Goal: Task Accomplishment & Management: Complete application form

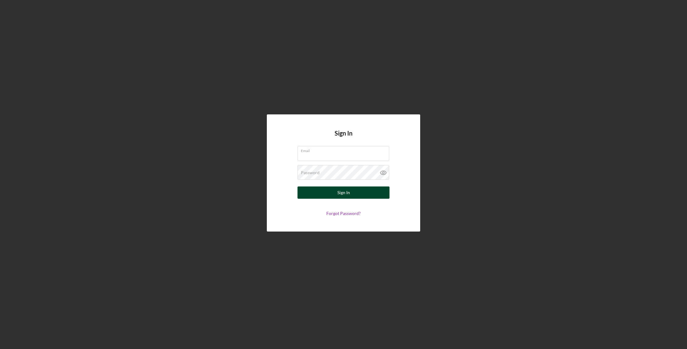
type input "[EMAIL_ADDRESS][DOMAIN_NAME]"
click at [348, 195] on div "Sign In" at bounding box center [343, 192] width 13 height 12
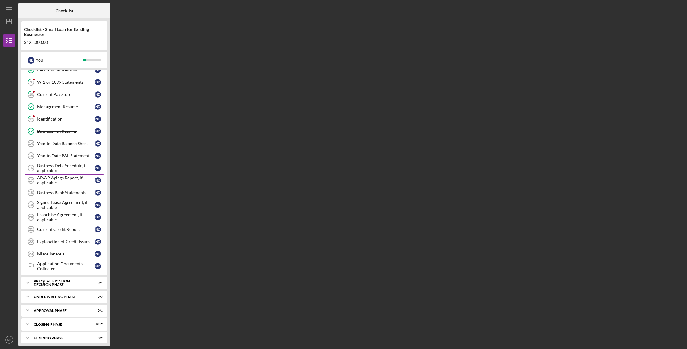
scroll to position [109, 0]
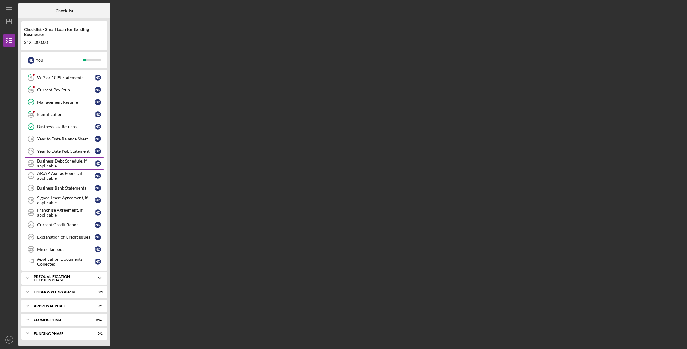
click at [55, 163] on div "Business Debt Schedule, if applicable" at bounding box center [66, 163] width 58 height 10
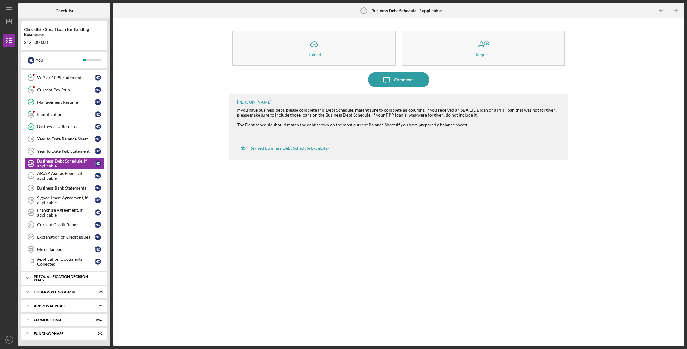
click at [82, 277] on div "Prequalification Decision Phase" at bounding box center [67, 278] width 66 height 7
click at [77, 305] on div "Icon/Expander Underwriting Phase 0 / 3" at bounding box center [64, 307] width 86 height 12
click at [72, 279] on div "Prequalification Decision Phase" at bounding box center [67, 278] width 66 height 7
click at [405, 83] on div "Comment" at bounding box center [403, 79] width 19 height 15
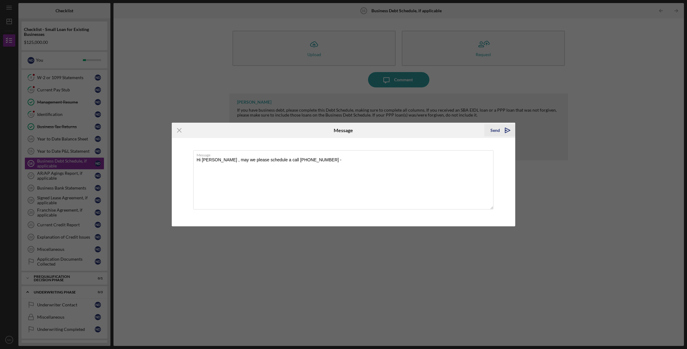
type textarea "Hi [PERSON_NAME] , may we please schedule a call [PHONE_NUMBER] -"
click at [492, 131] on div "Send" at bounding box center [495, 130] width 10 height 12
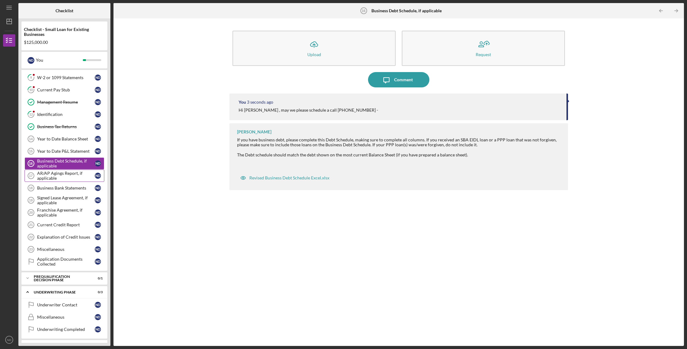
click at [73, 175] on div "AR/AP Agings Report, if applicable" at bounding box center [66, 176] width 58 height 10
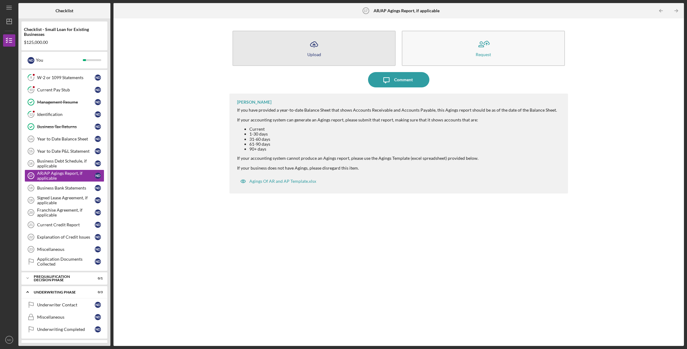
click at [312, 52] on div "Upload" at bounding box center [314, 54] width 14 height 5
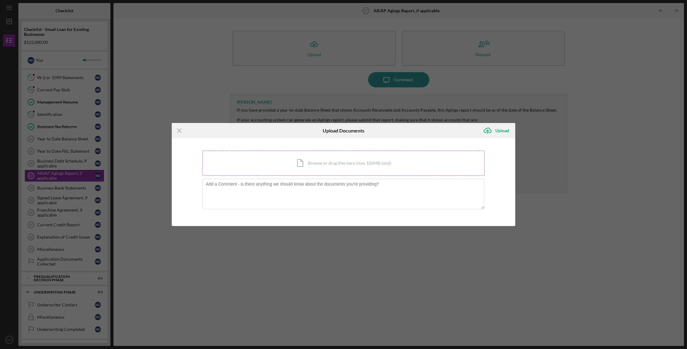
click at [346, 163] on div "Icon/Document Browse or drag files here (max 100MB total) Tap to choose files o…" at bounding box center [343, 162] width 282 height 25
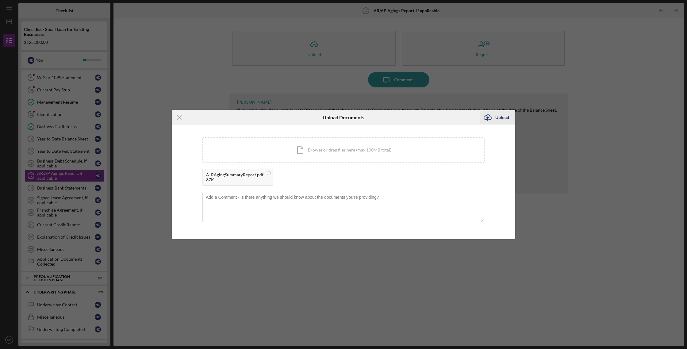
click at [503, 119] on div "Upload" at bounding box center [502, 117] width 14 height 12
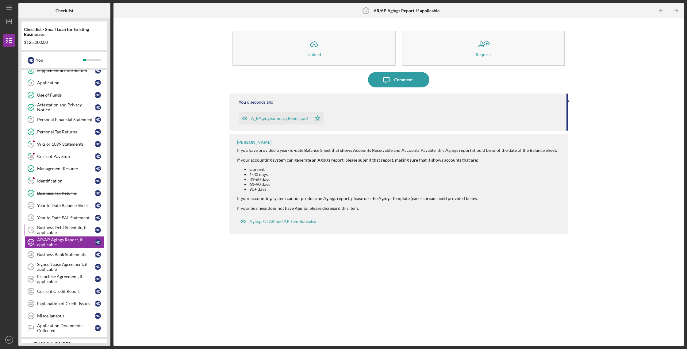
scroll to position [41, 0]
click at [69, 144] on div "W-2 or 1099 Statements" at bounding box center [66, 145] width 58 height 5
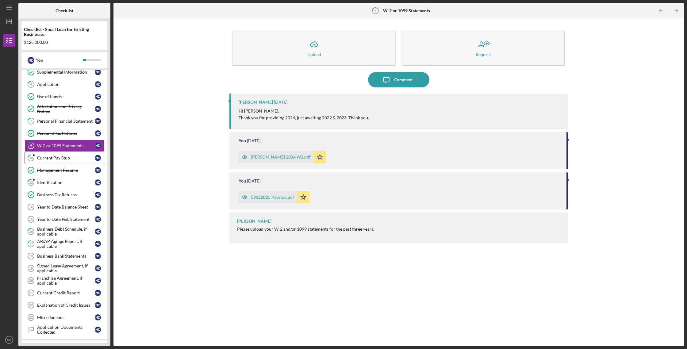
click at [57, 158] on div "Current Pay Stub" at bounding box center [66, 157] width 58 height 5
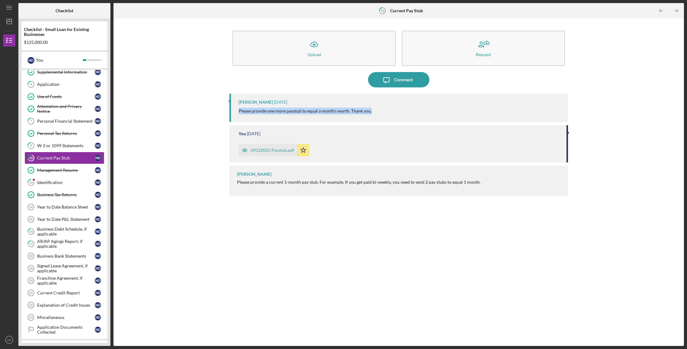
drag, startPoint x: 388, startPoint y: 112, endPoint x: 261, endPoint y: 112, distance: 126.3
click at [235, 114] on div "Domonique Simpson 3 weeks ago Please provide one more paystub to equal a month'…" at bounding box center [398, 107] width 338 height 29
copy p "Please provide one more paystub to equal a month's worth. Thank you."
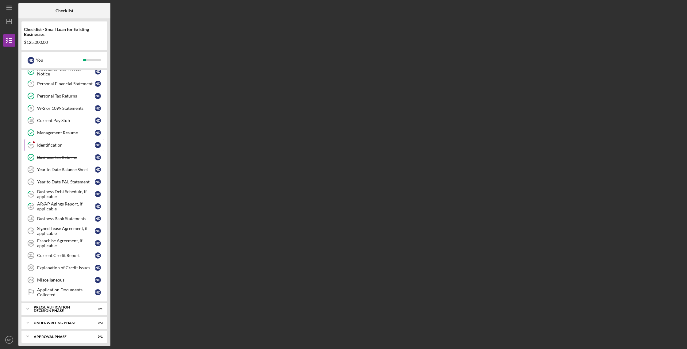
scroll to position [80, 0]
click at [64, 145] on div "Identification" at bounding box center [66, 143] width 58 height 5
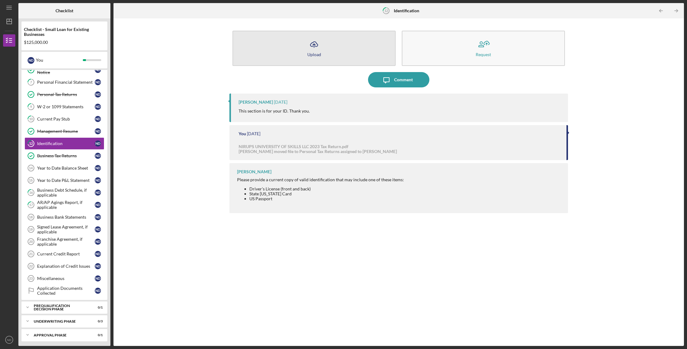
click at [314, 47] on icon "Icon/Upload" at bounding box center [313, 44] width 15 height 15
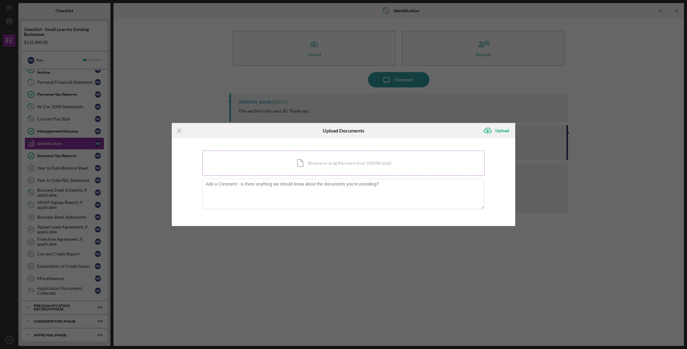
click at [321, 162] on div "Icon/Document Browse or drag files here (max 100MB total) Tap to choose files o…" at bounding box center [343, 162] width 282 height 25
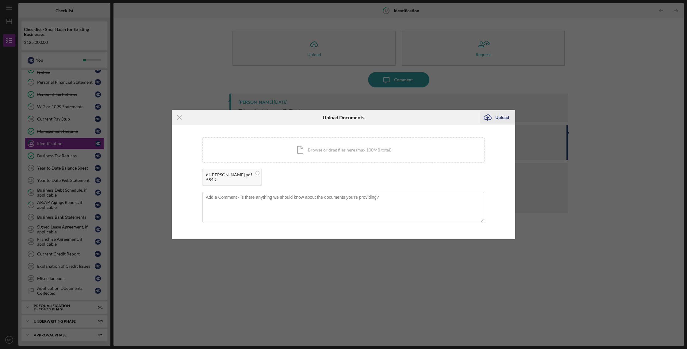
click at [500, 119] on div "Upload" at bounding box center [502, 117] width 14 height 12
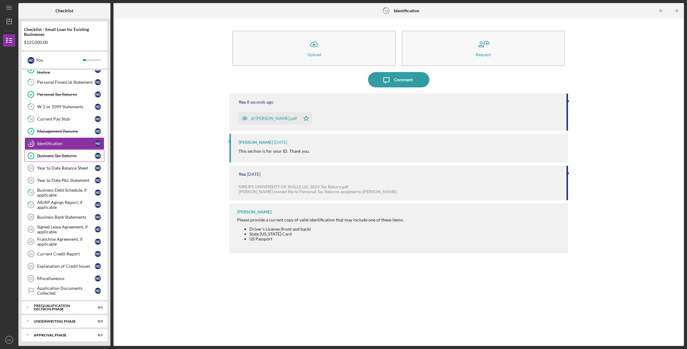
click at [62, 155] on div "Business Tax Returns" at bounding box center [66, 155] width 58 height 5
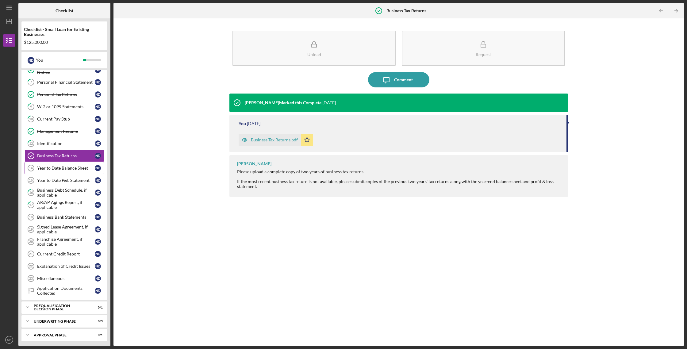
click at [67, 166] on div "Year to Date Balance Sheet" at bounding box center [66, 168] width 58 height 5
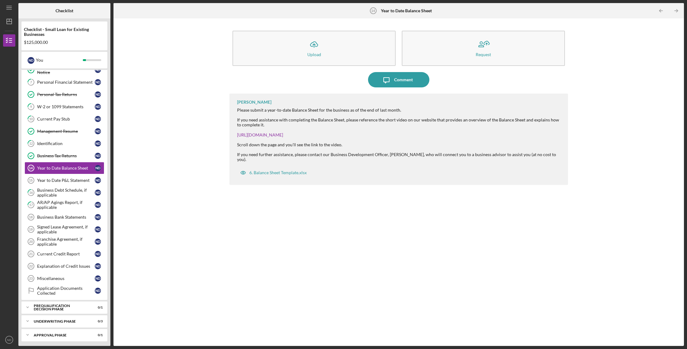
scroll to position [80, 0]
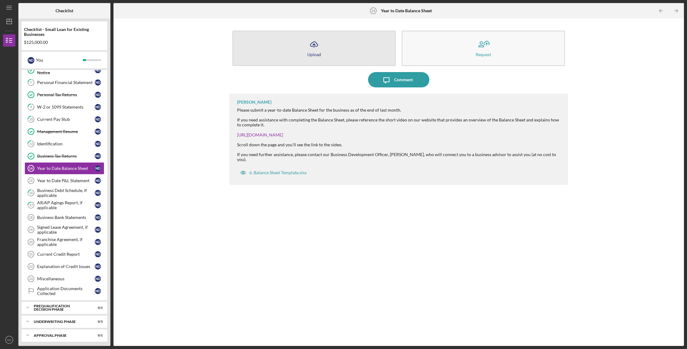
click at [310, 53] on div "Upload" at bounding box center [314, 54] width 14 height 5
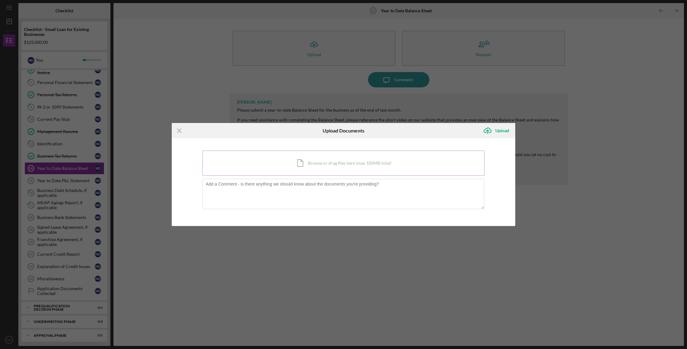
click at [344, 167] on div "Icon/Document Browse or drag files here (max 100MB total) Tap to choose files o…" at bounding box center [343, 162] width 282 height 25
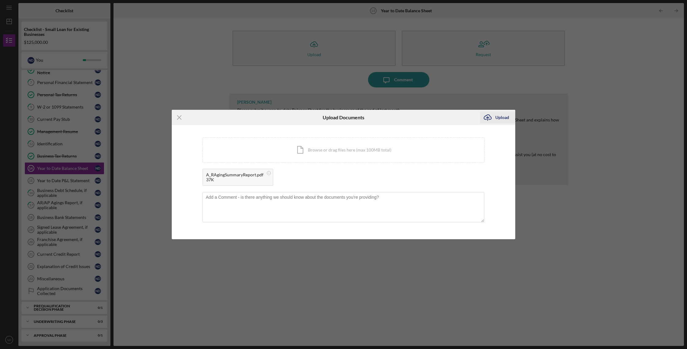
click at [514, 116] on button "Icon/Upload Upload" at bounding box center [497, 117] width 35 height 12
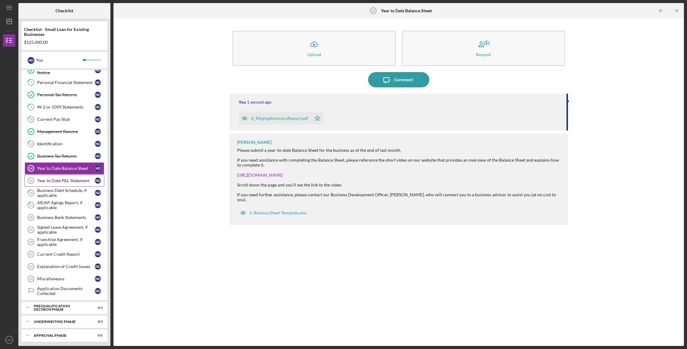
click at [59, 181] on div "Year to Date P&L Statement" at bounding box center [66, 180] width 58 height 5
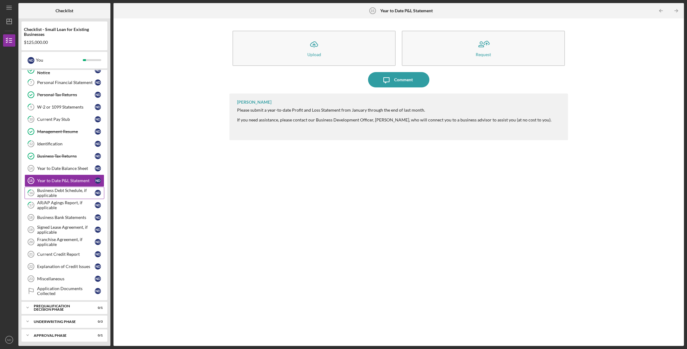
click at [53, 196] on div "Business Debt Schedule, if applicable" at bounding box center [66, 193] width 58 height 10
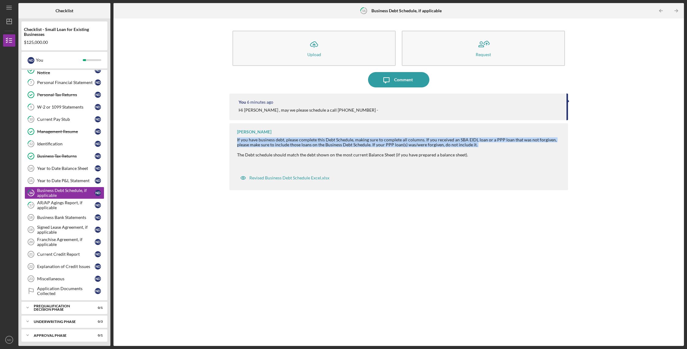
drag, startPoint x: 237, startPoint y: 138, endPoint x: 475, endPoint y: 149, distance: 238.1
click at [475, 149] on div "If you have business debt, please complete this Debt Schedule, making sure to c…" at bounding box center [399, 147] width 325 height 20
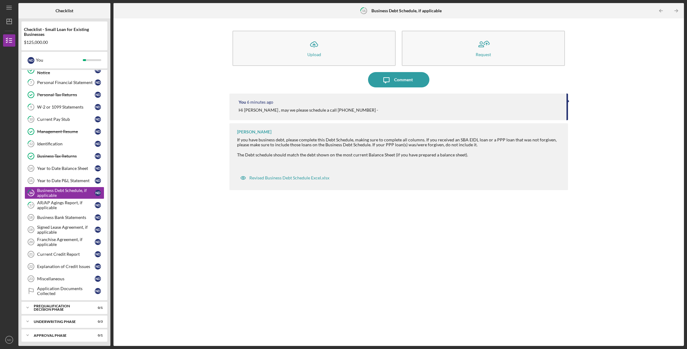
click at [392, 162] on div at bounding box center [399, 164] width 325 height 5
click at [308, 179] on div "Revised Business Debt Schedule Excel.xlsx" at bounding box center [289, 177] width 80 height 5
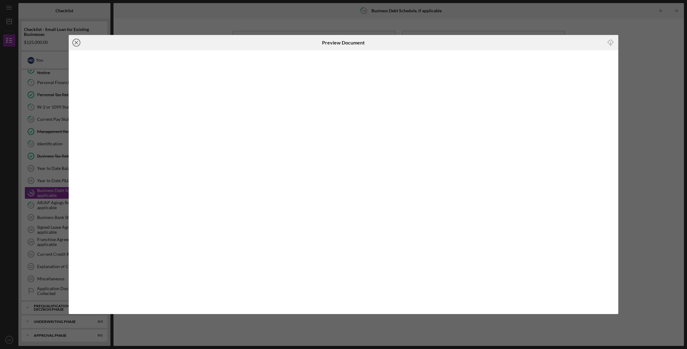
click at [78, 42] on icon "Icon/Close" at bounding box center [76, 42] width 15 height 15
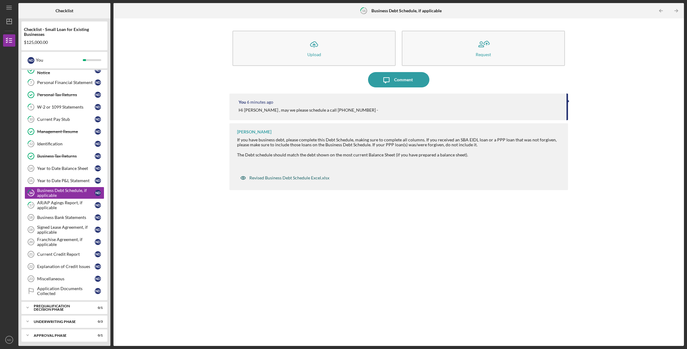
click at [289, 177] on div "Revised Business Debt Schedule Excel.xlsx" at bounding box center [289, 177] width 80 height 5
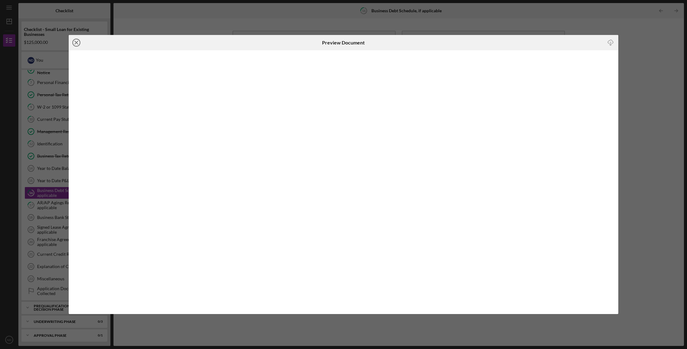
click at [76, 43] on line at bounding box center [76, 42] width 3 height 3
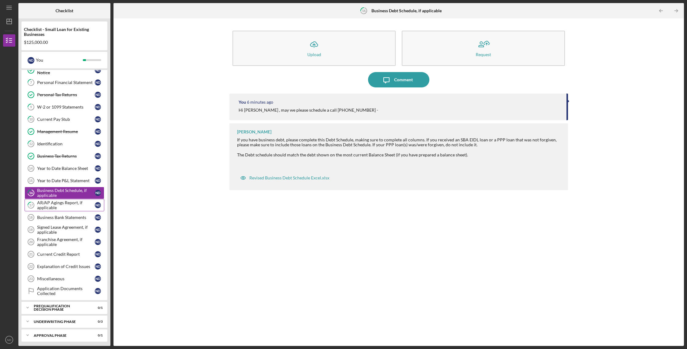
click at [77, 205] on div "AR/AP Agings Report, if applicable" at bounding box center [66, 205] width 58 height 10
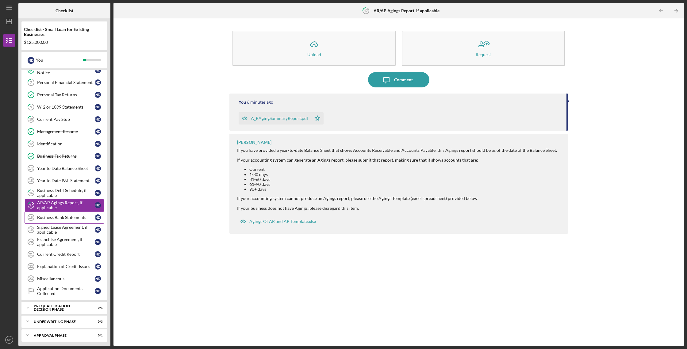
click at [77, 220] on link "Business Bank Statements 18 Business Bank Statements N D" at bounding box center [65, 217] width 80 height 12
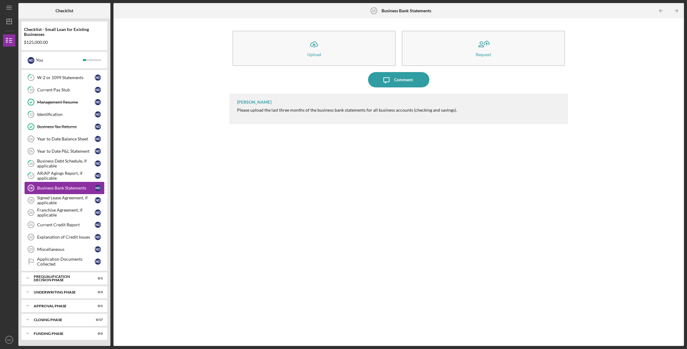
scroll to position [109, 0]
click at [80, 199] on div "Signed Lease Agreement, if applicable" at bounding box center [66, 200] width 58 height 10
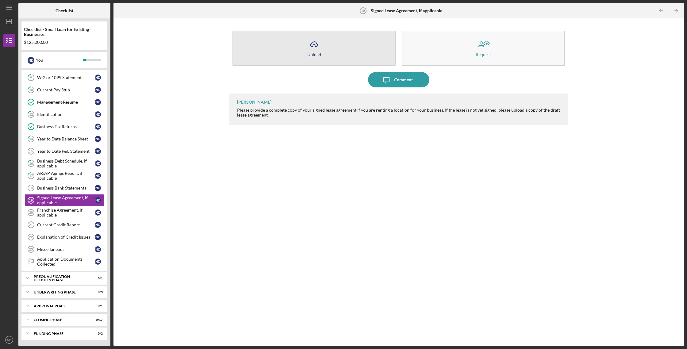
click at [324, 51] on button "Icon/Upload Upload" at bounding box center [313, 48] width 163 height 35
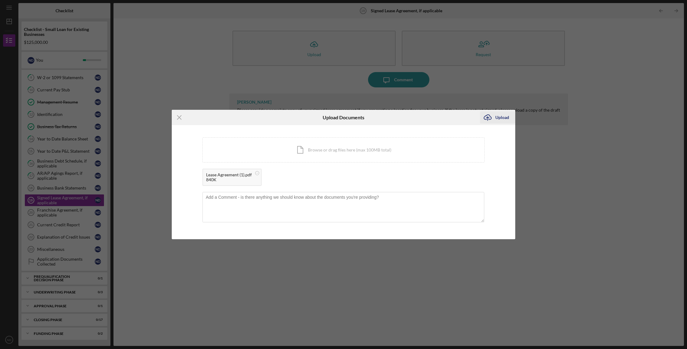
click at [506, 121] on div "Upload" at bounding box center [502, 117] width 14 height 12
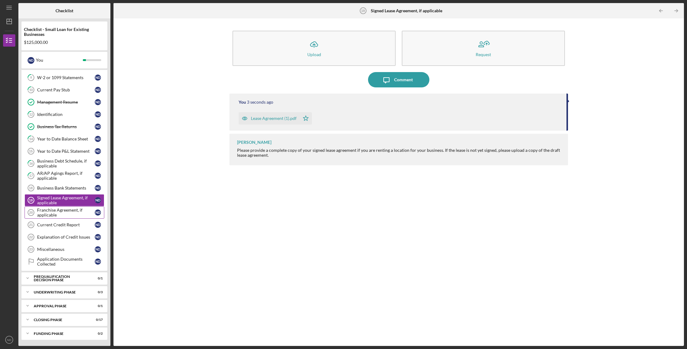
click at [58, 211] on div "Franchise Agreement, if applicable" at bounding box center [66, 212] width 58 height 10
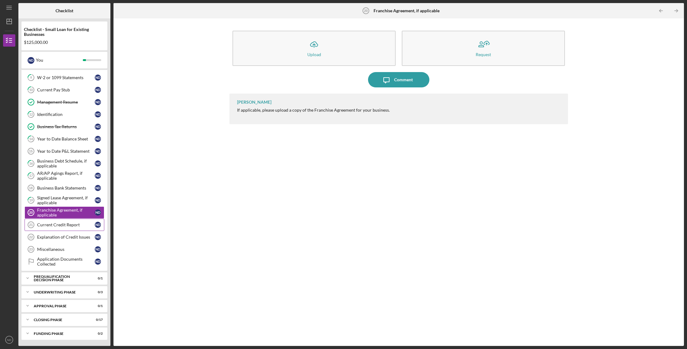
click at [57, 228] on link "Current Credit Report 21 Current Credit Report N D" at bounding box center [65, 225] width 80 height 12
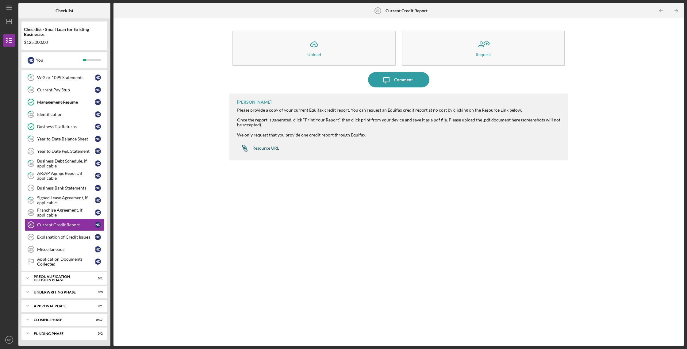
click at [267, 146] on div "Resource URL" at bounding box center [265, 148] width 27 height 5
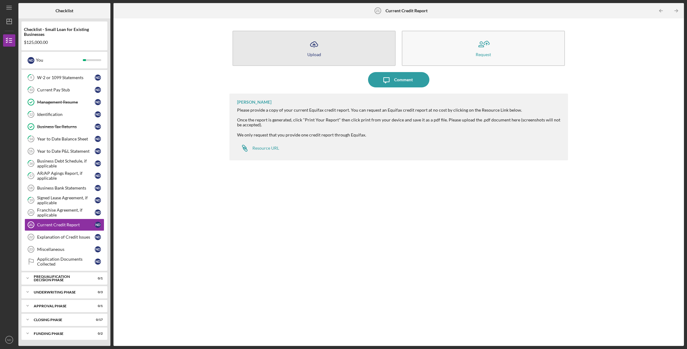
click at [319, 50] on icon "Icon/Upload" at bounding box center [313, 44] width 15 height 15
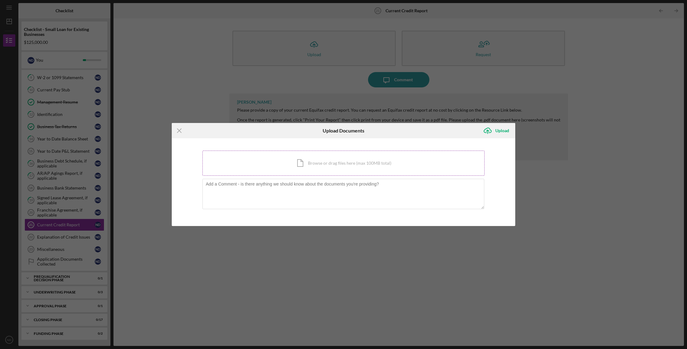
click at [308, 158] on div "Icon/Document Browse or drag files here (max 100MB total) Tap to choose files o…" at bounding box center [343, 162] width 282 height 25
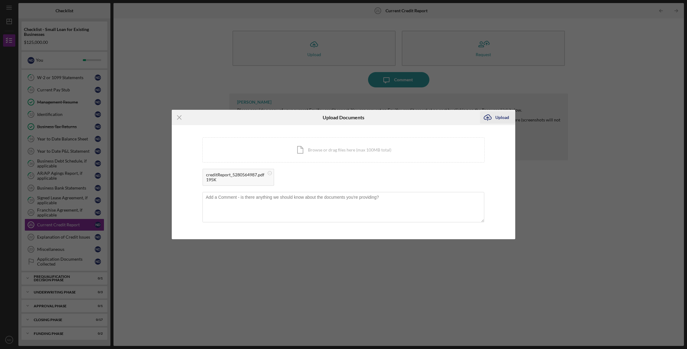
click at [499, 119] on div "Upload" at bounding box center [502, 117] width 14 height 12
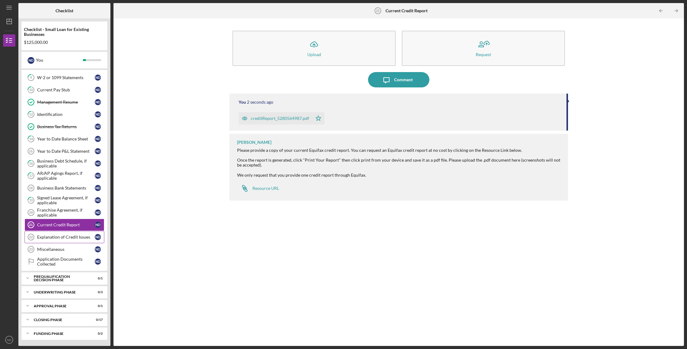
click at [78, 235] on div "Explanation of Credit Issues" at bounding box center [66, 236] width 58 height 5
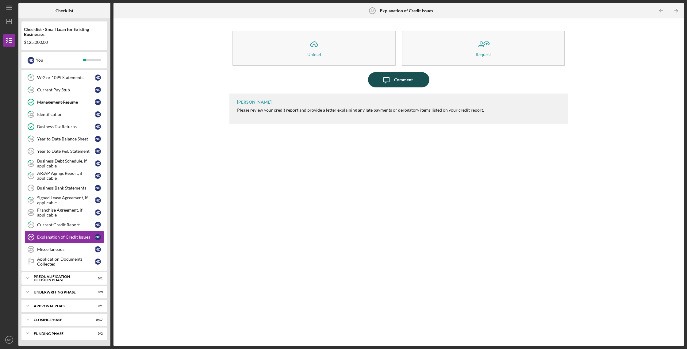
click at [390, 79] on icon "Icon/Message" at bounding box center [386, 79] width 15 height 15
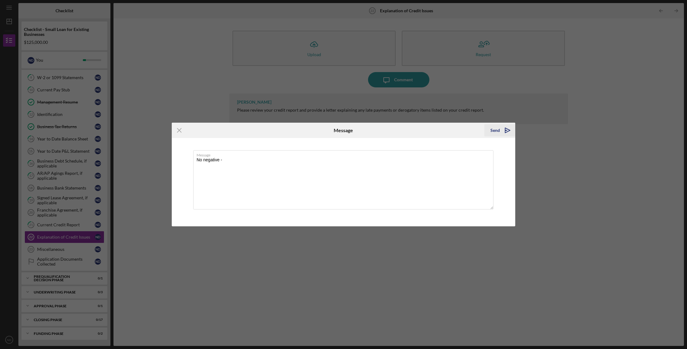
type textarea "No negative -"
click at [491, 131] on div "Send" at bounding box center [495, 130] width 10 height 12
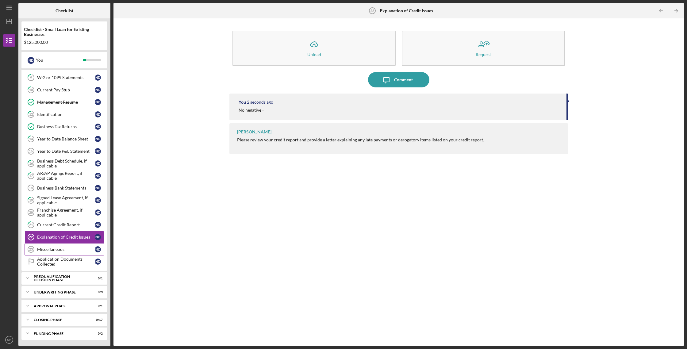
click at [78, 248] on div "Miscellaneous" at bounding box center [66, 249] width 58 height 5
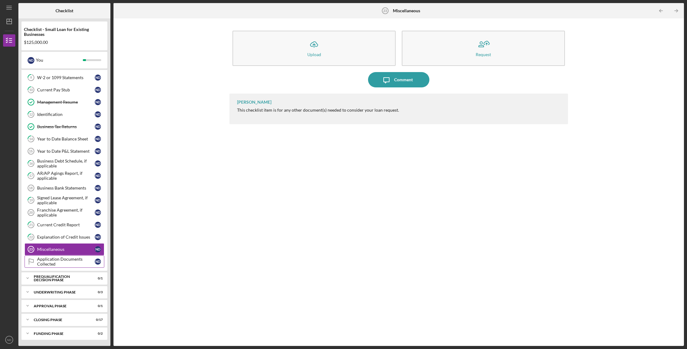
click at [70, 260] on div "Application Documents Collected" at bounding box center [66, 262] width 58 height 10
